Goal: Navigation & Orientation: Find specific page/section

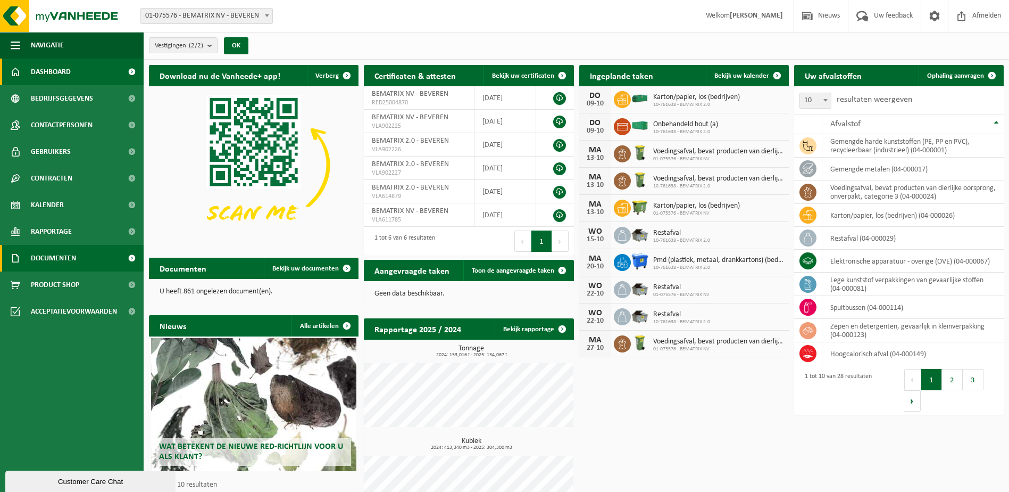
click at [53, 264] on span "Documenten" at bounding box center [53, 258] width 45 height 27
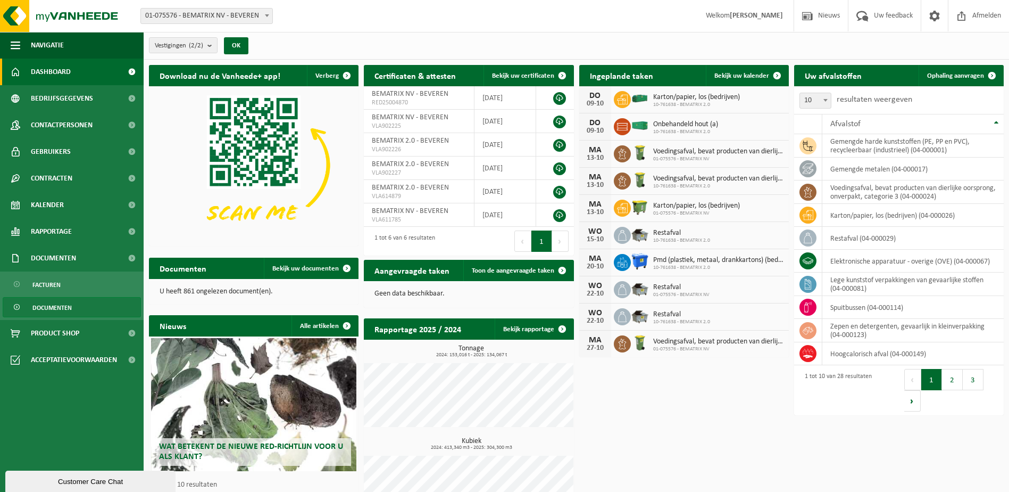
click at [64, 310] on span "Documenten" at bounding box center [51, 307] width 39 height 20
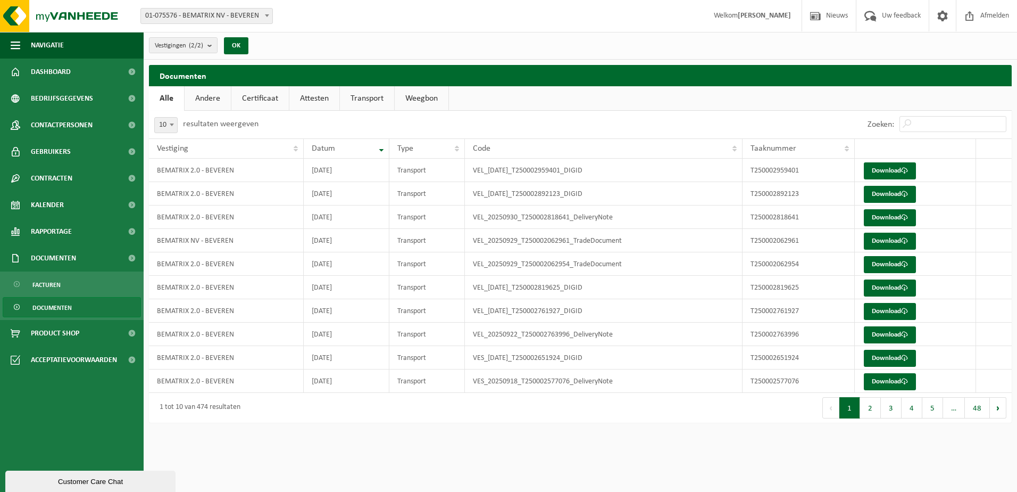
click at [222, 94] on link "Andere" at bounding box center [208, 98] width 46 height 24
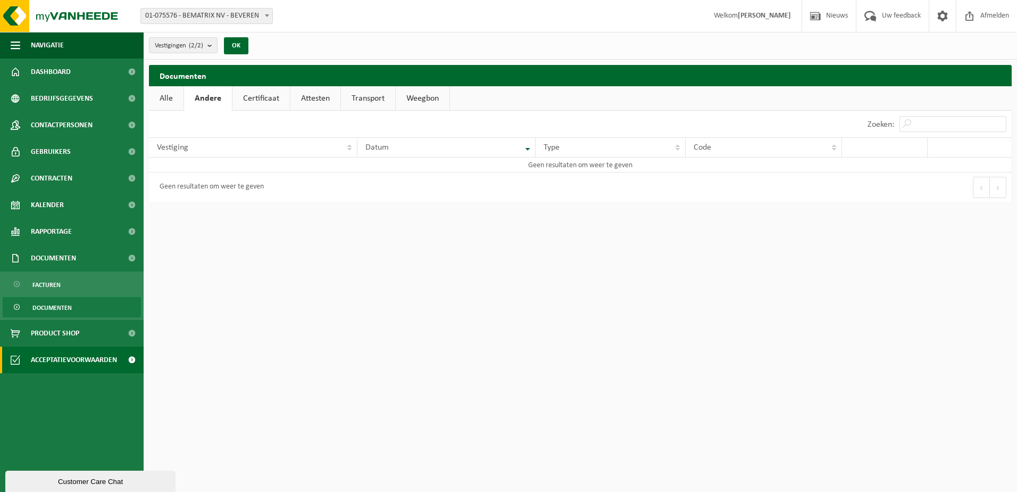
click at [97, 362] on span "Acceptatievoorwaarden" at bounding box center [74, 359] width 86 height 27
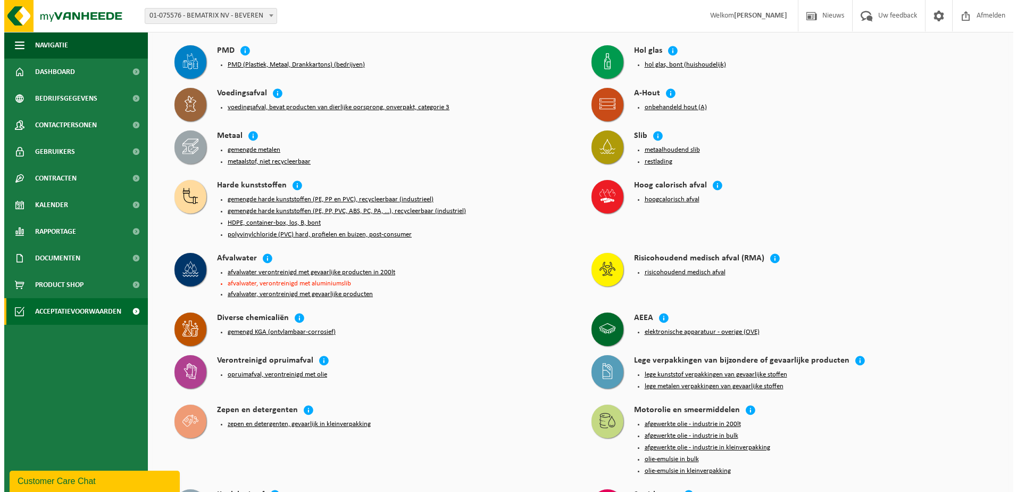
scroll to position [160, 0]
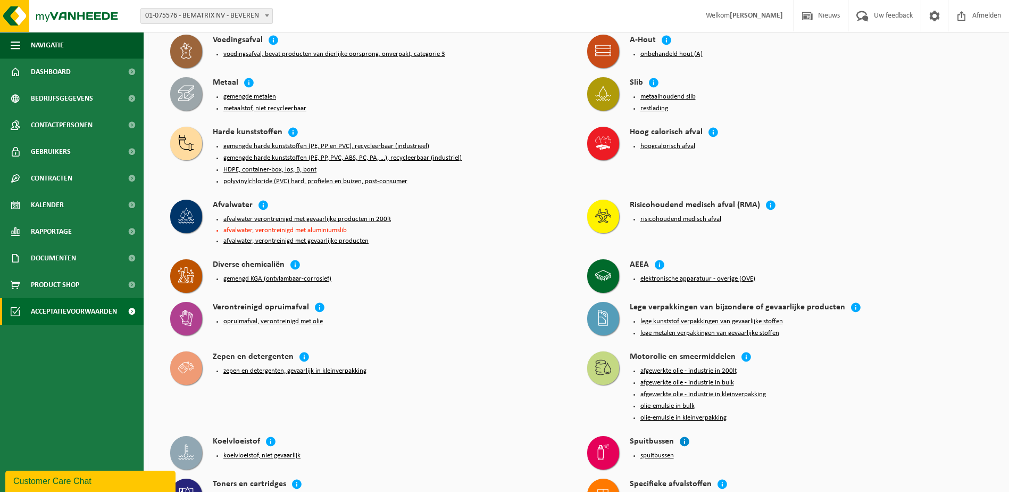
click at [682, 436] on icon at bounding box center [684, 441] width 11 height 11
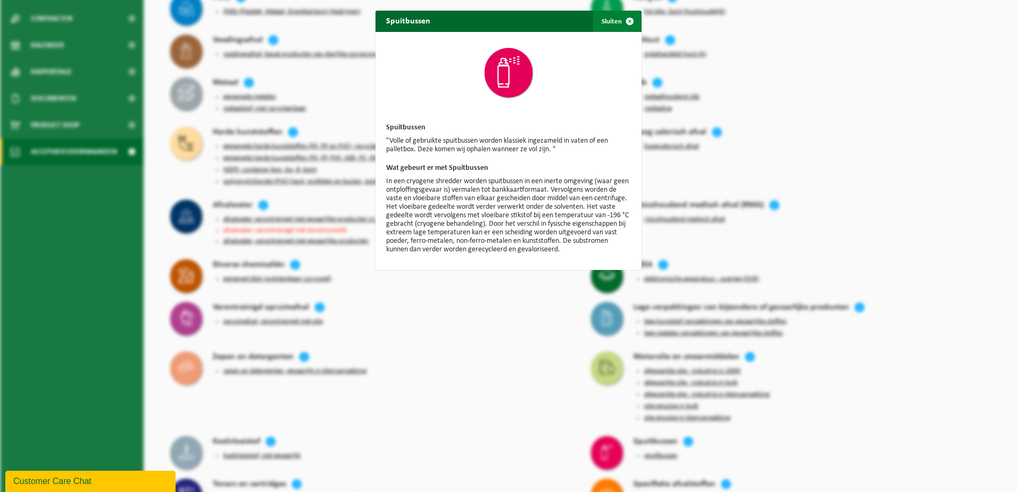
click at [623, 19] on span "button" at bounding box center [629, 21] width 21 height 21
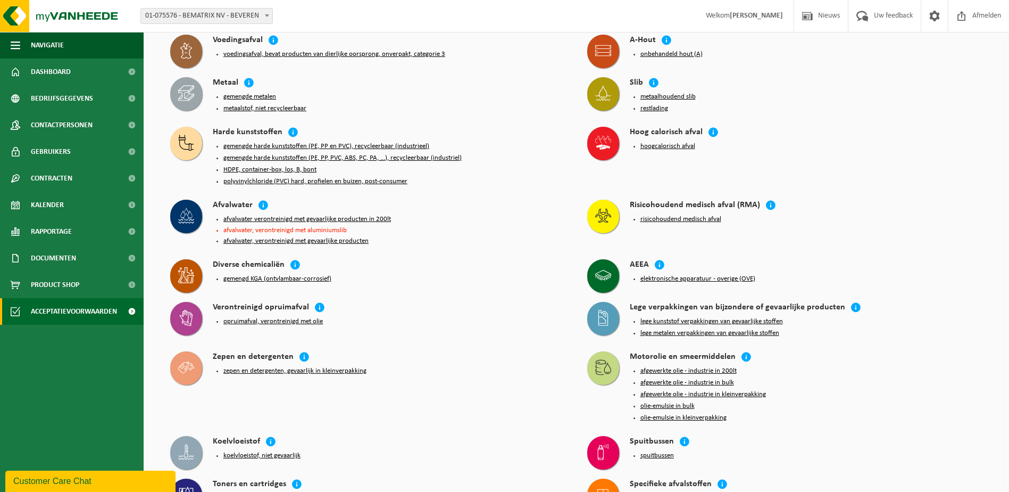
click at [653, 451] on button "spuitbussen" at bounding box center [658, 455] width 34 height 9
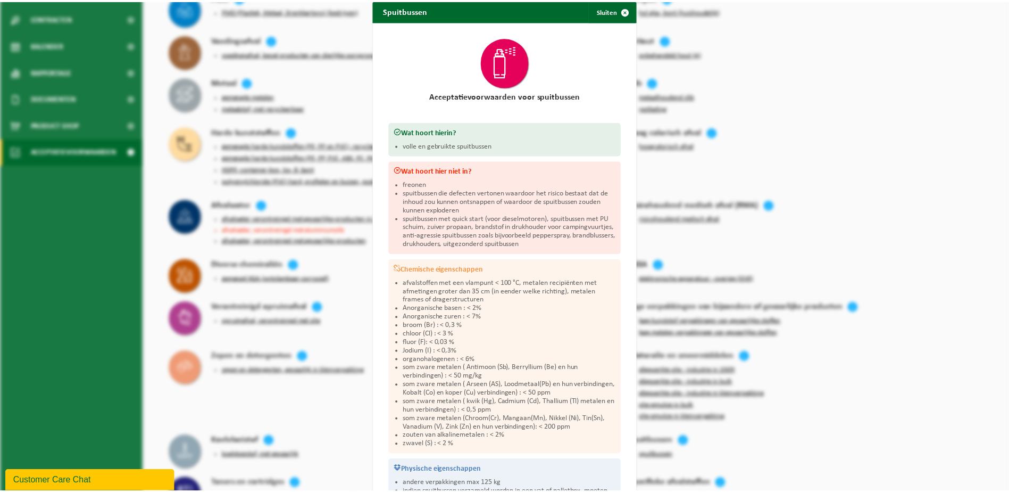
scroll to position [0, 0]
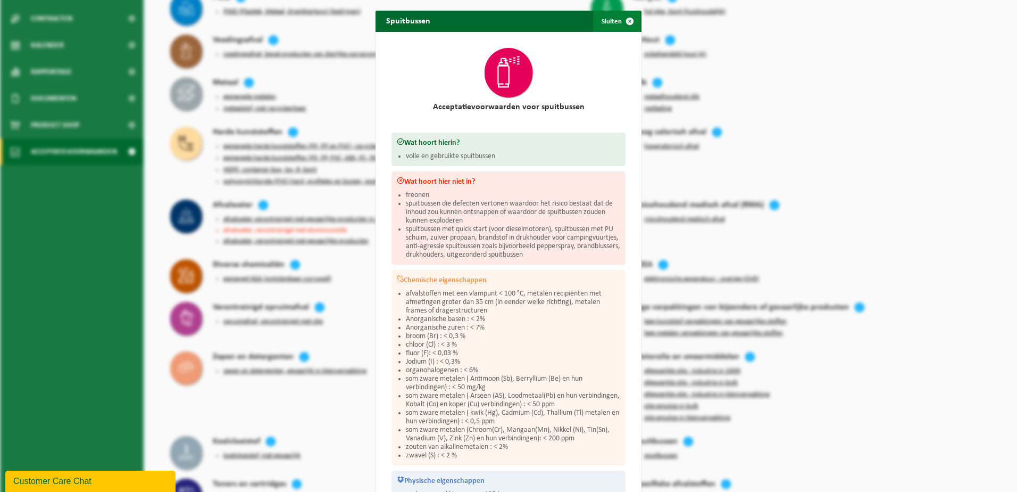
click at [623, 17] on span "button" at bounding box center [629, 21] width 21 height 21
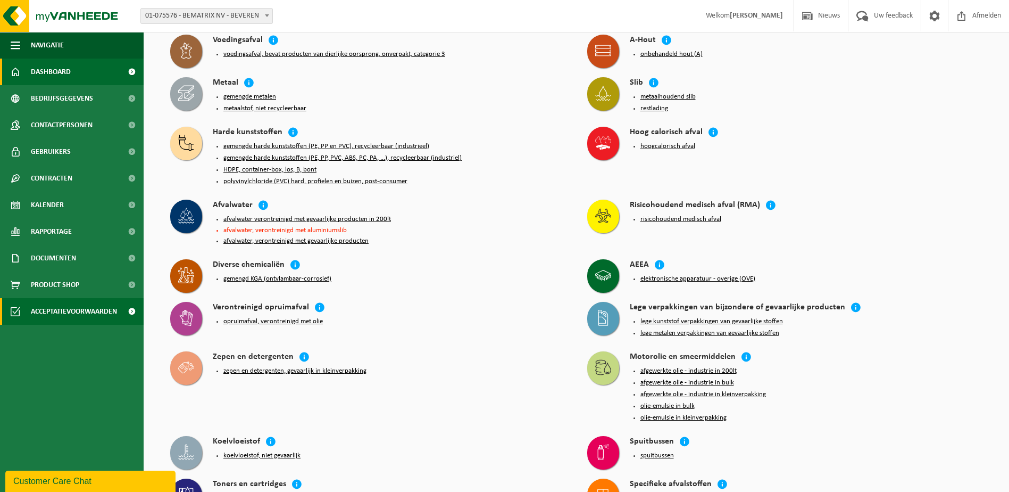
click at [59, 61] on span "Dashboard" at bounding box center [51, 72] width 40 height 27
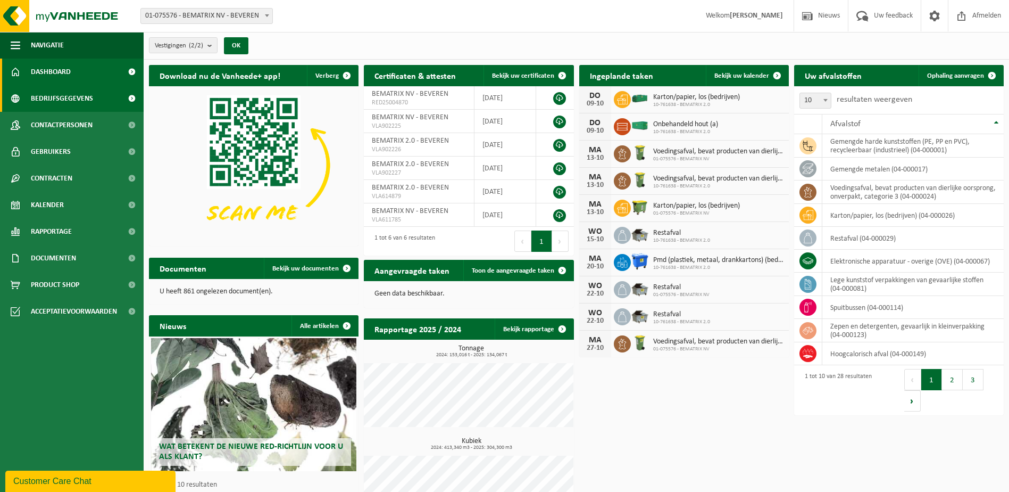
click at [59, 98] on span "Bedrijfsgegevens" at bounding box center [62, 98] width 62 height 27
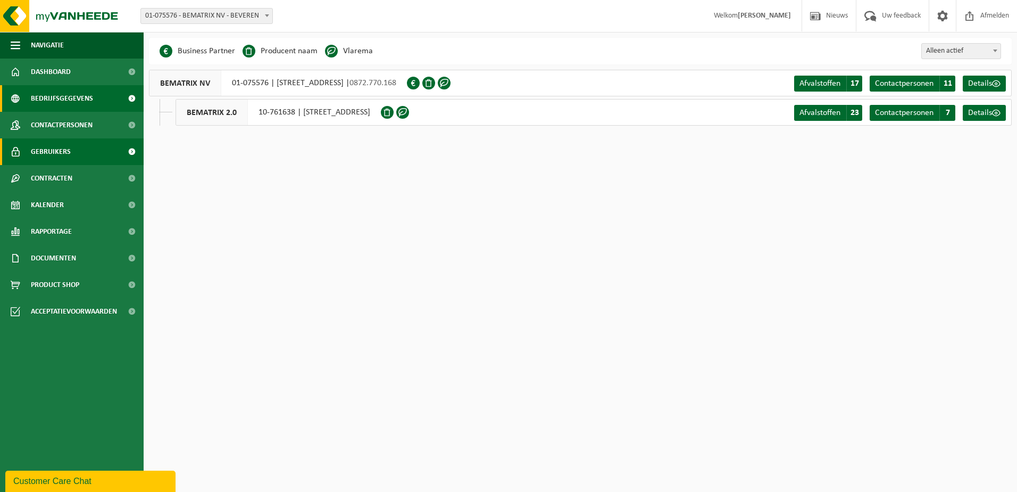
click at [60, 159] on span "Gebruikers" at bounding box center [51, 151] width 40 height 27
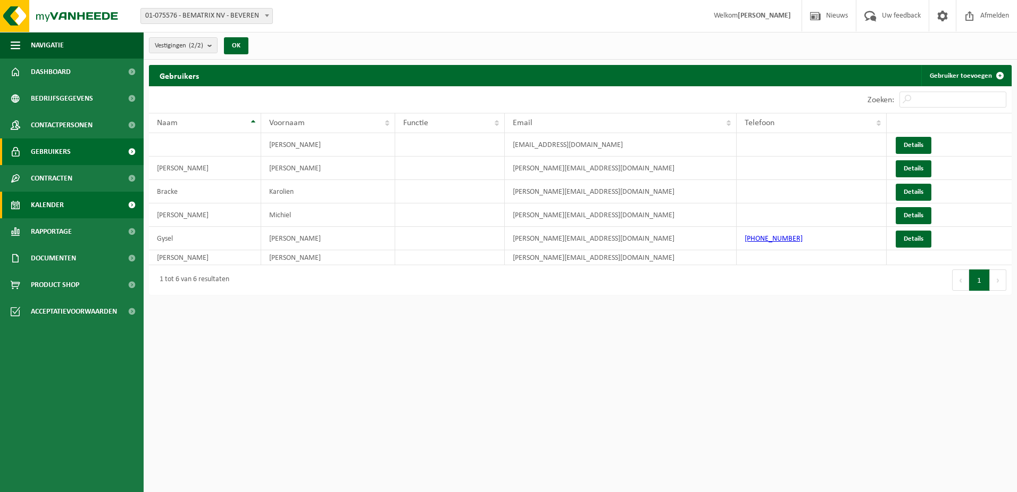
click at [52, 197] on span "Kalender" at bounding box center [47, 205] width 33 height 27
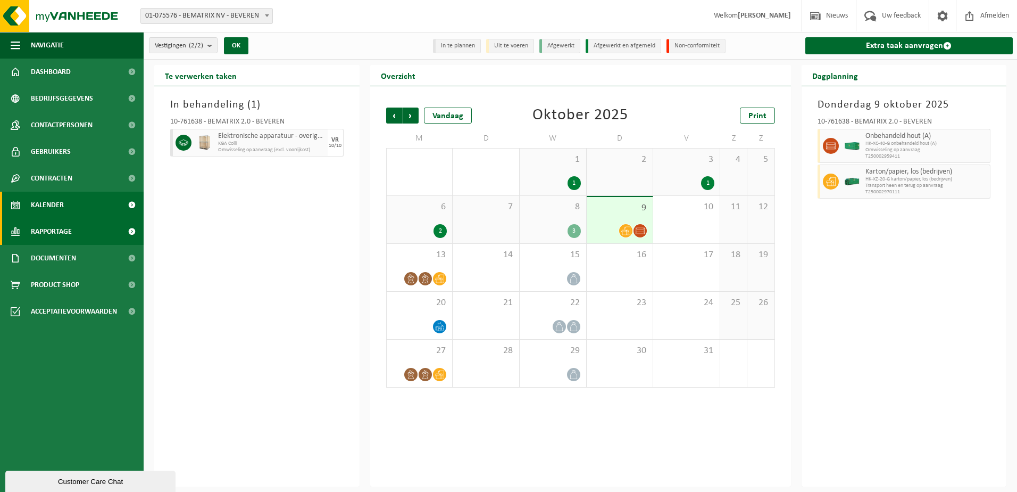
click at [58, 223] on span "Rapportage" at bounding box center [51, 231] width 41 height 27
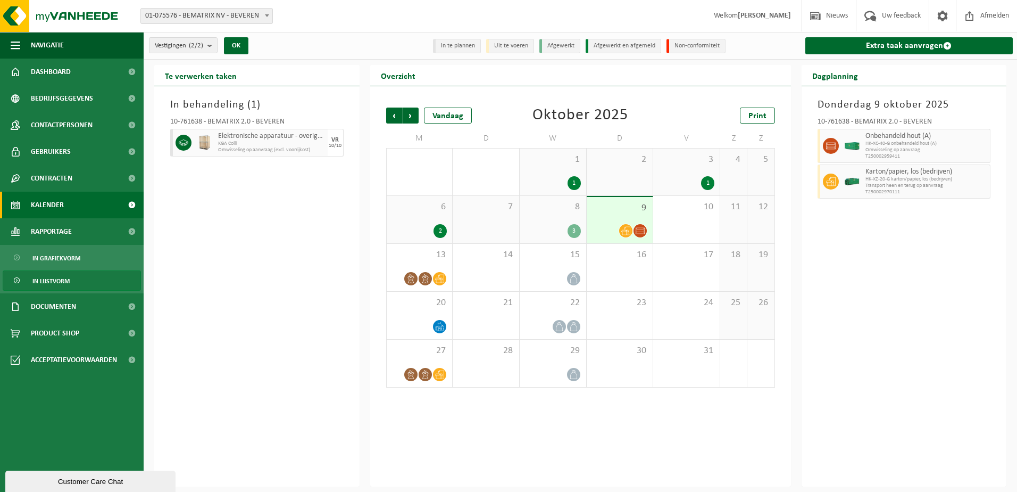
click at [67, 284] on span "In lijstvorm" at bounding box center [50, 281] width 37 height 20
